Goal: Task Accomplishment & Management: Complete application form

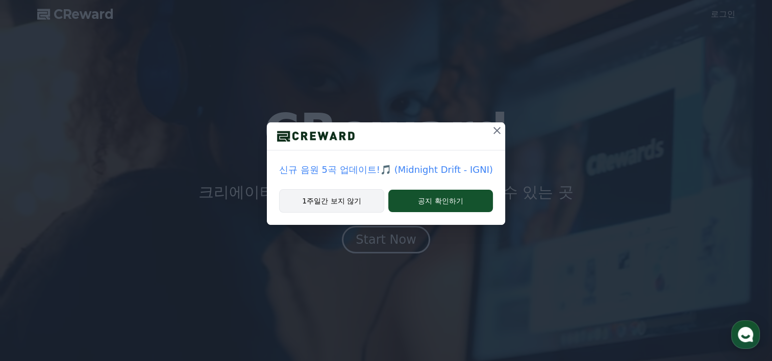
click at [329, 196] on button "1주일간 보지 않기" at bounding box center [331, 200] width 105 height 23
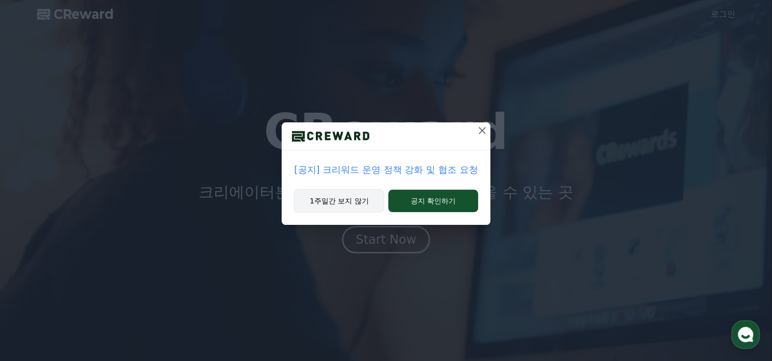
click at [350, 199] on button "1주일간 보지 않기" at bounding box center [339, 200] width 90 height 23
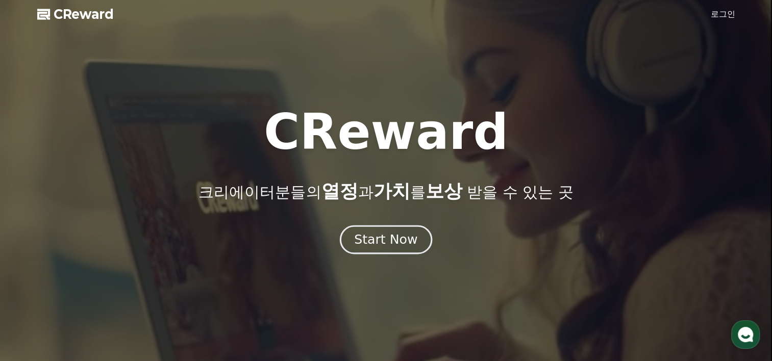
click at [396, 241] on div "Start Now" at bounding box center [385, 239] width 63 height 17
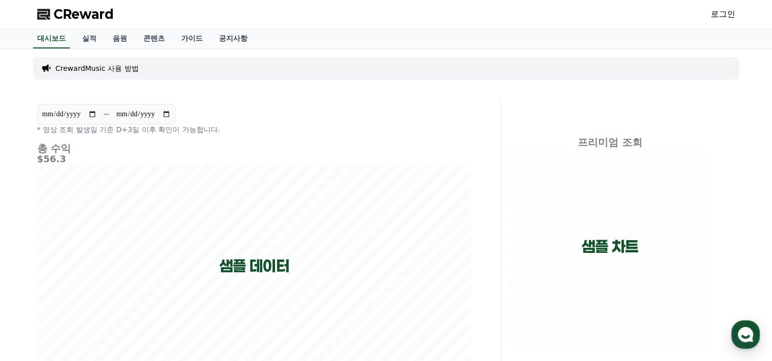
click at [723, 12] on link "로그인" at bounding box center [723, 14] width 24 height 12
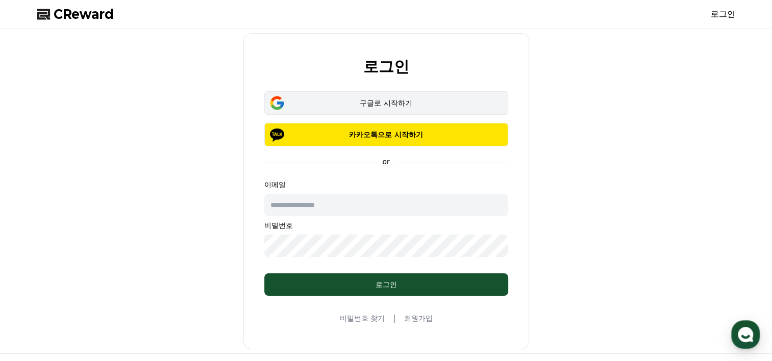
click at [402, 96] on button "구글로 시작하기" at bounding box center [386, 102] width 244 height 23
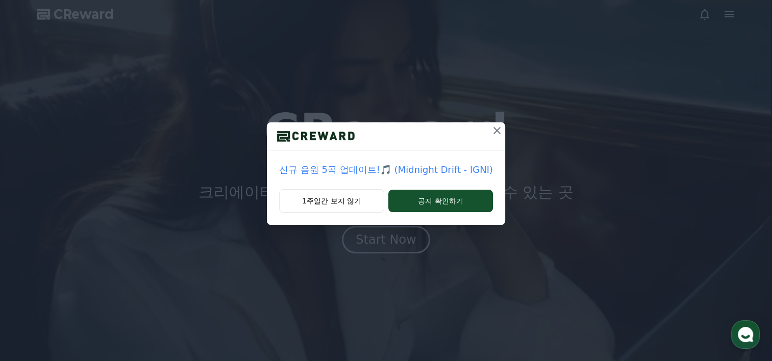
click at [498, 132] on icon at bounding box center [497, 130] width 12 height 12
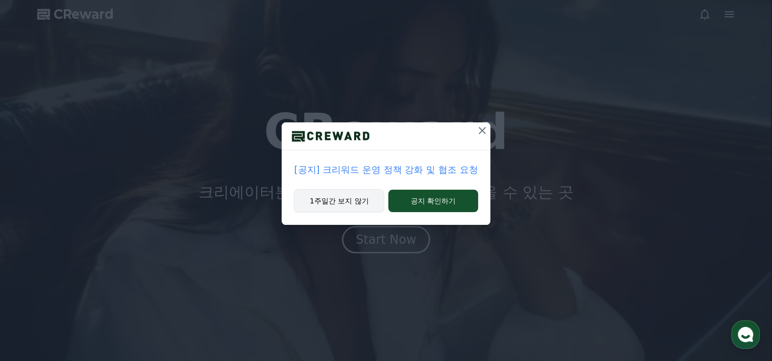
click at [327, 198] on button "1주일간 보지 않기" at bounding box center [339, 200] width 90 height 23
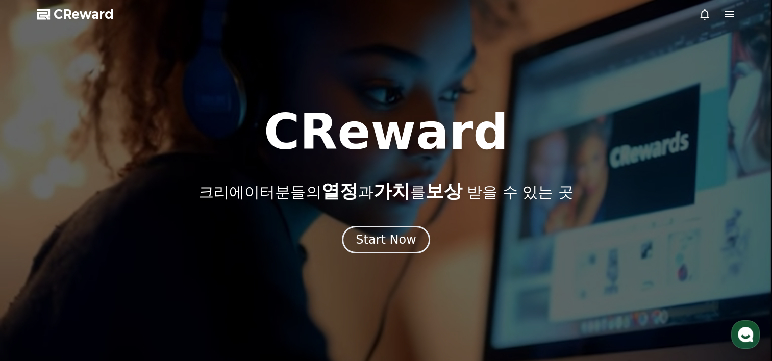
click at [728, 14] on icon at bounding box center [728, 14] width 9 height 6
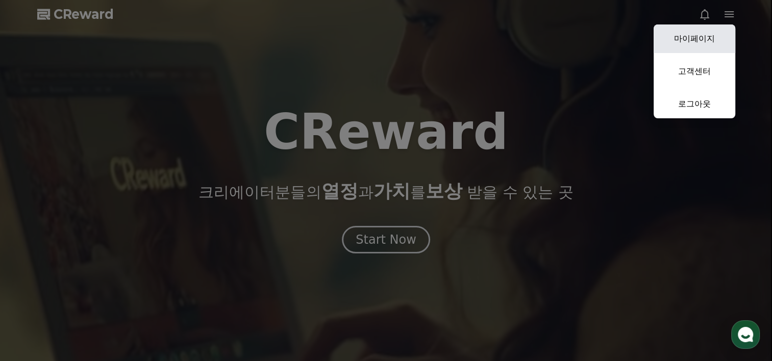
click at [706, 44] on link "마이페이지" at bounding box center [695, 38] width 82 height 29
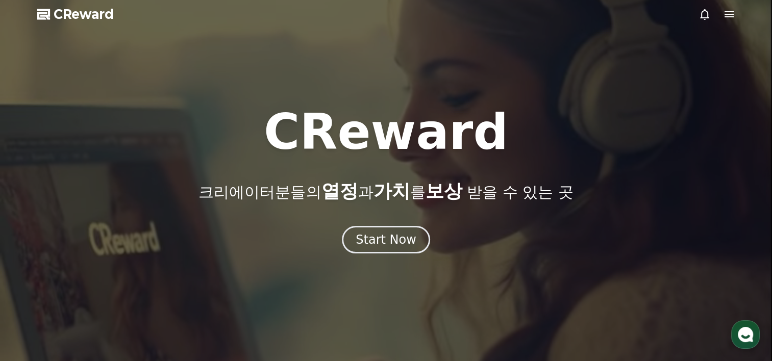
select select "**********"
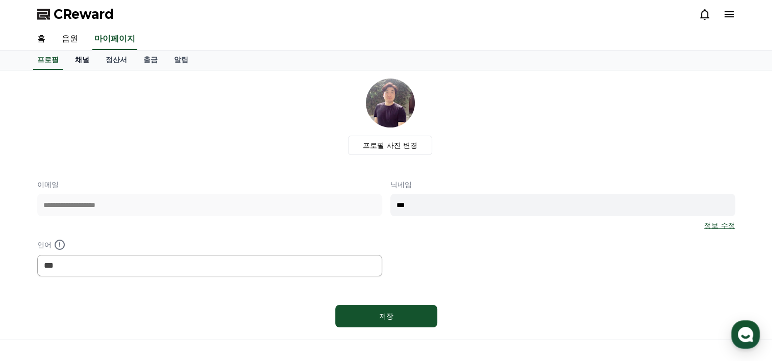
click at [86, 60] on link "채널" at bounding box center [82, 60] width 31 height 19
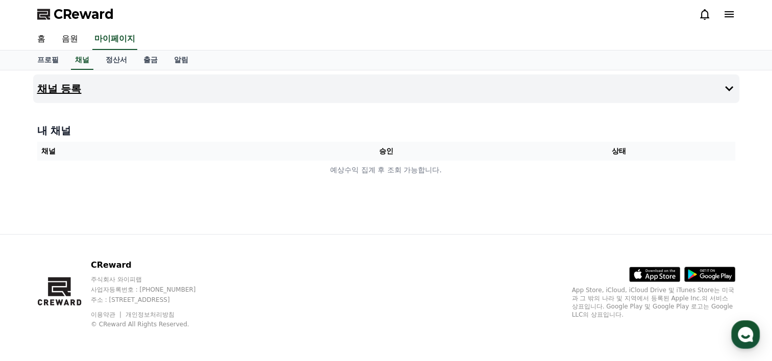
click at [341, 79] on button "채널 등록" at bounding box center [386, 88] width 706 height 29
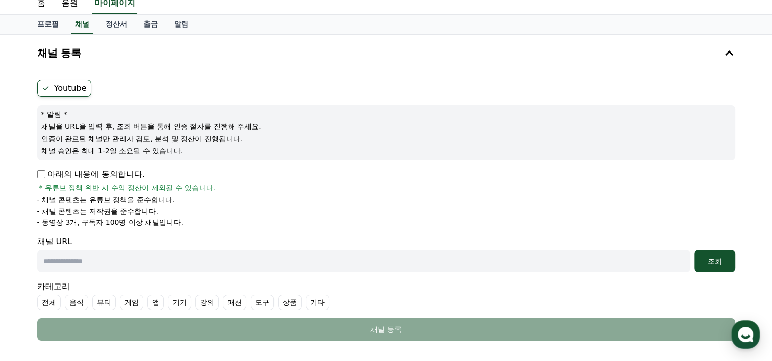
scroll to position [51, 0]
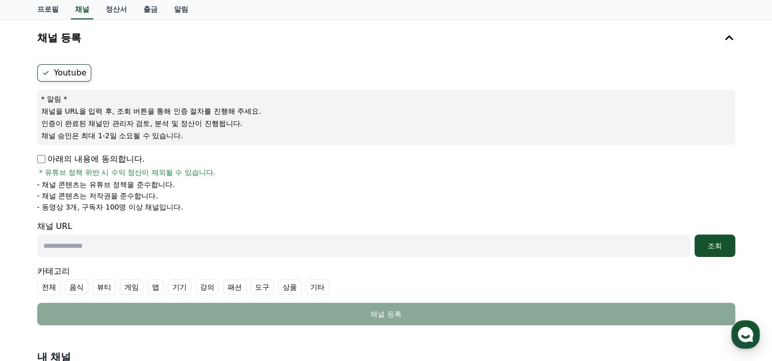
click at [69, 73] on label "Youtube" at bounding box center [64, 72] width 54 height 17
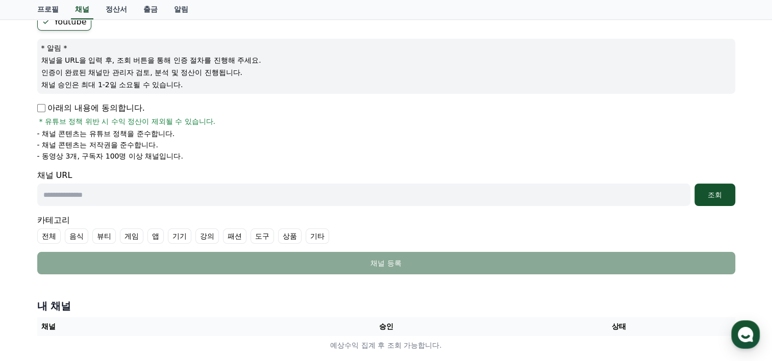
click at [114, 196] on input "text" at bounding box center [363, 195] width 653 height 22
paste input "**********"
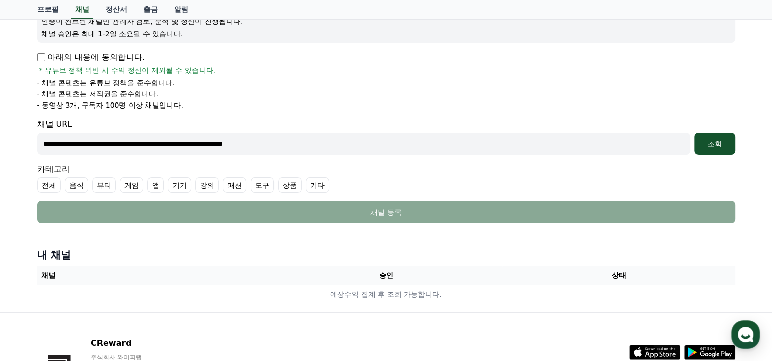
type input "**********"
click at [315, 183] on label "기타" at bounding box center [317, 185] width 23 height 15
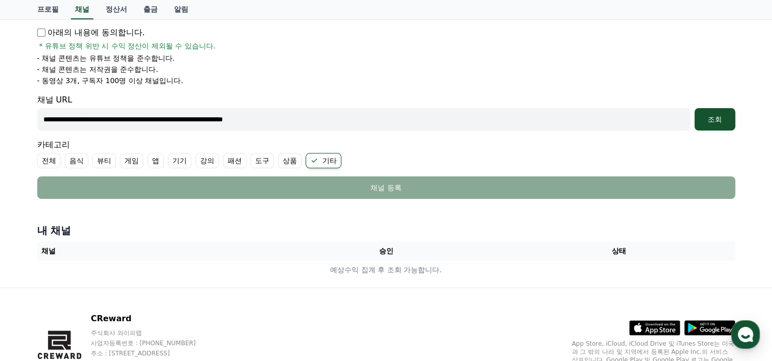
scroll to position [179, 0]
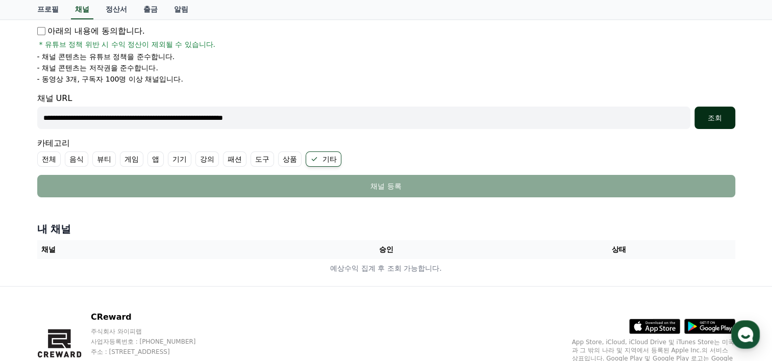
click at [718, 114] on div "조회" at bounding box center [714, 118] width 33 height 10
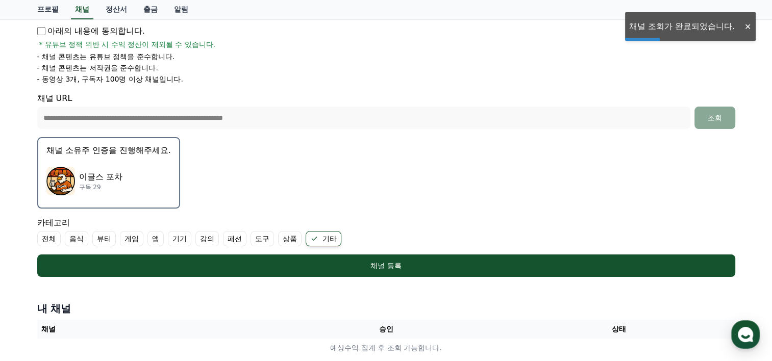
click at [106, 180] on p "이글스 포차" at bounding box center [100, 177] width 43 height 12
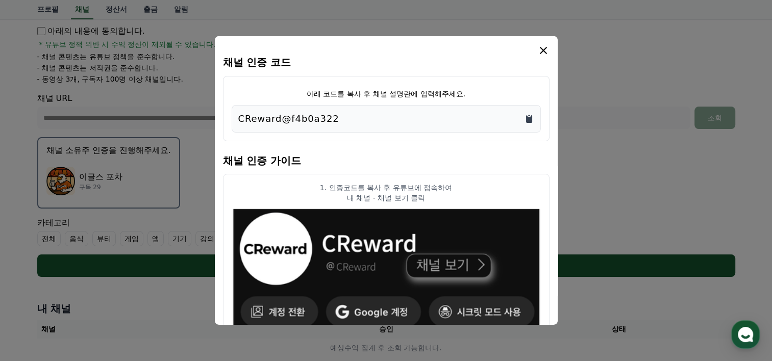
click at [528, 120] on icon "Copy to clipboard" at bounding box center [529, 119] width 6 height 8
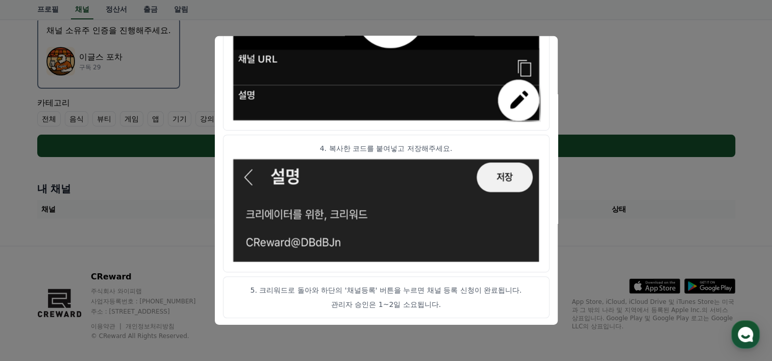
scroll to position [309, 0]
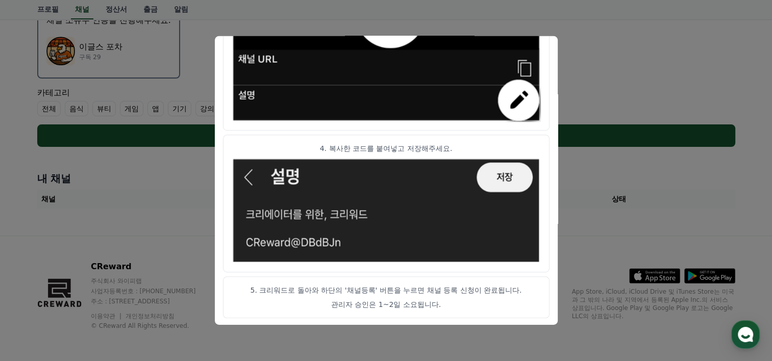
click at [706, 171] on button "close modal" at bounding box center [386, 180] width 772 height 361
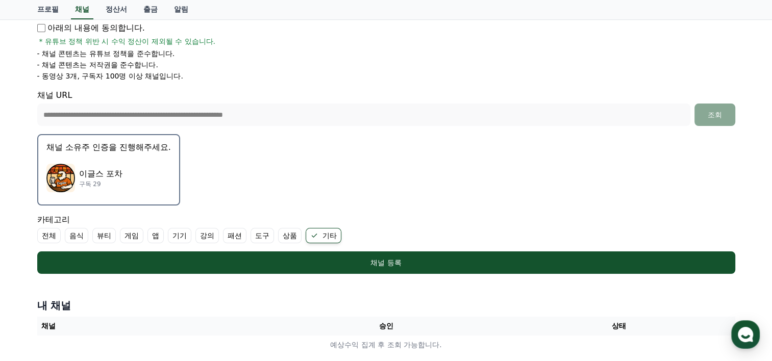
scroll to position [207, 0]
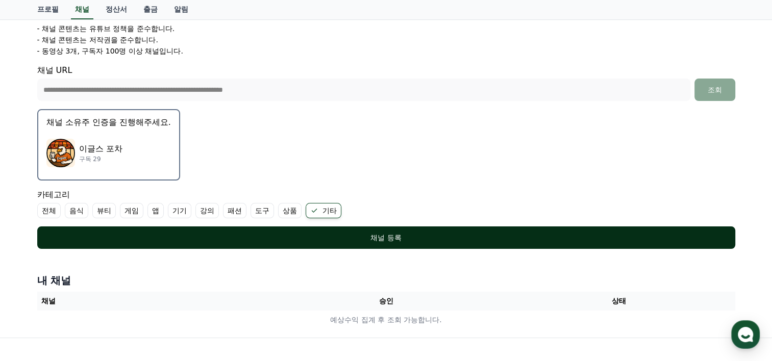
click at [376, 237] on div "채널 등록" at bounding box center [386, 238] width 657 height 10
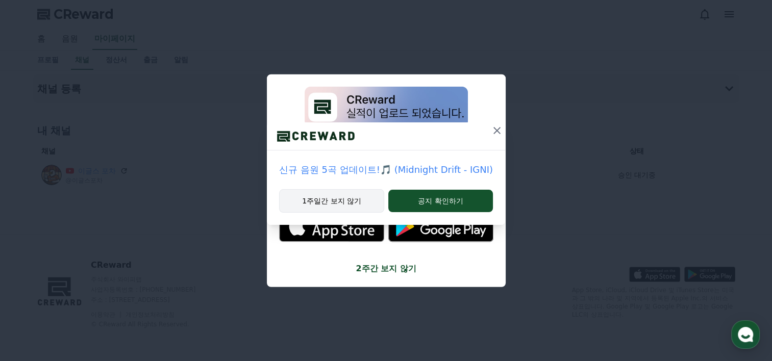
click at [350, 192] on button "1주일간 보지 않기" at bounding box center [331, 200] width 105 height 23
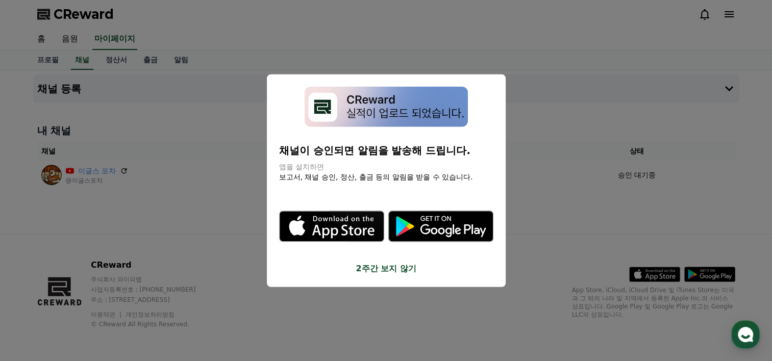
click at [562, 166] on button "close modal" at bounding box center [386, 180] width 772 height 361
